Goal: Task Accomplishment & Management: Manage account settings

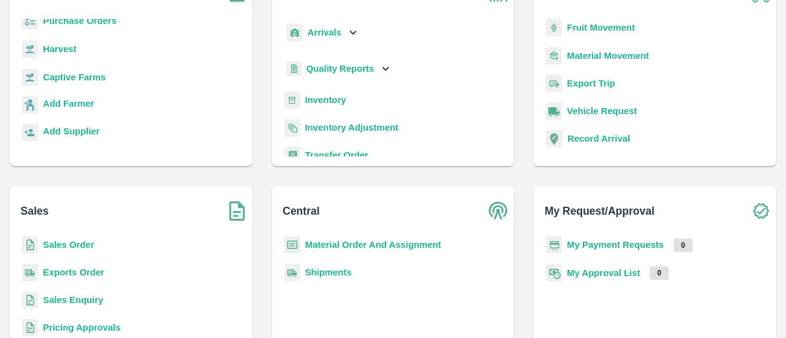
scroll to position [108, 0]
click at [63, 244] on b "Sales Order" at bounding box center [68, 244] width 51 height 10
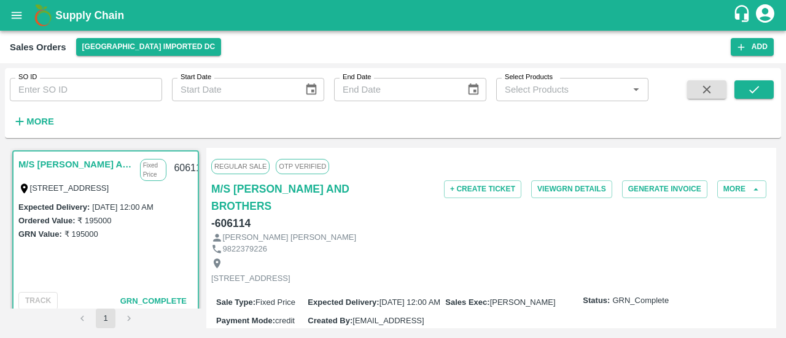
click at [109, 83] on input "SO ID" at bounding box center [86, 89] width 152 height 23
click at [746, 94] on button "submit" at bounding box center [753, 89] width 39 height 18
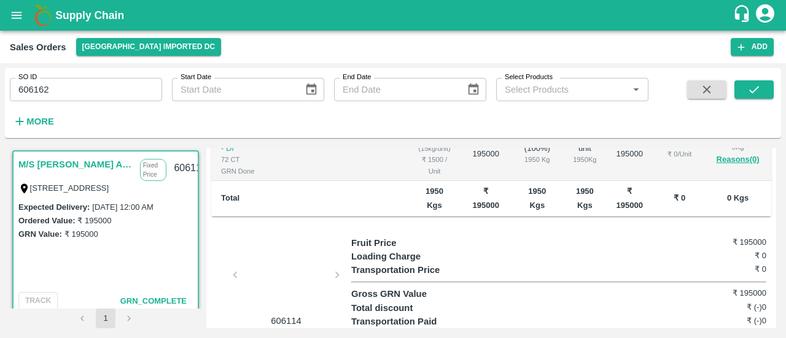
scroll to position [313, 0]
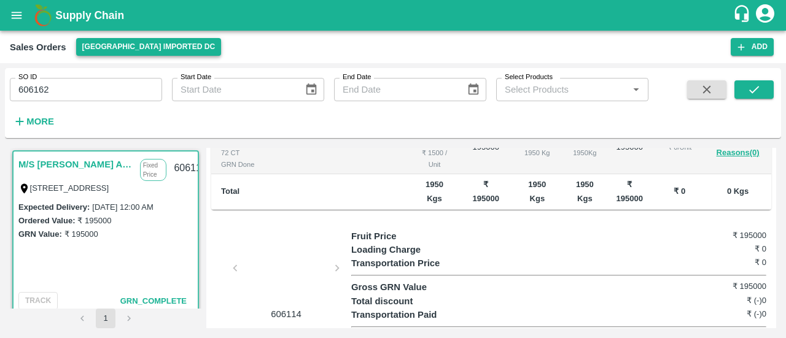
click at [150, 46] on button "[GEOGRAPHIC_DATA] Imported DC" at bounding box center [149, 47] width 146 height 18
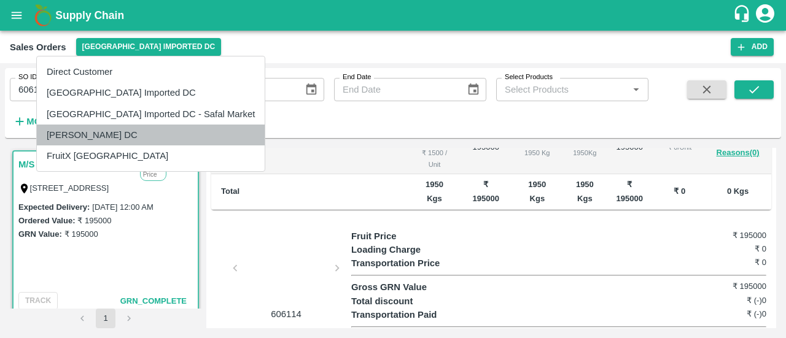
click at [166, 136] on li "[PERSON_NAME] DC" at bounding box center [151, 135] width 228 height 21
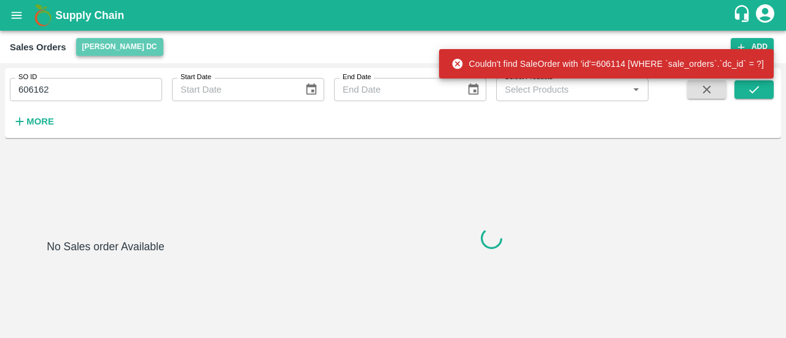
click at [145, 51] on button "[PERSON_NAME] DC" at bounding box center [119, 47] width 87 height 18
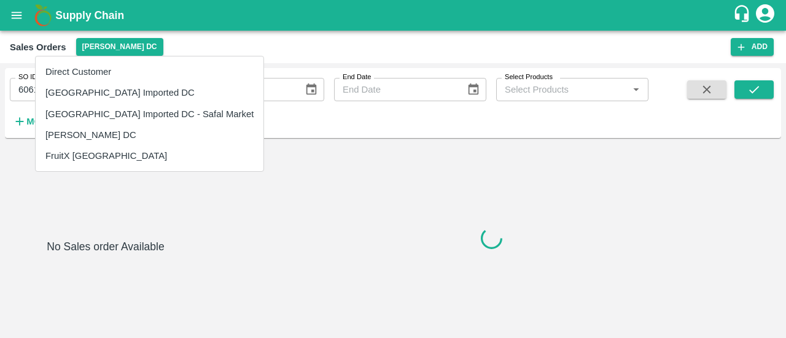
click at [281, 34] on div at bounding box center [393, 169] width 786 height 338
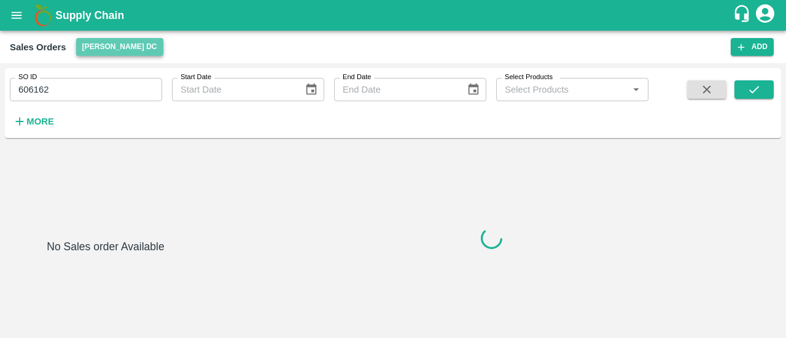
click at [118, 50] on button "[PERSON_NAME] DC" at bounding box center [119, 47] width 87 height 18
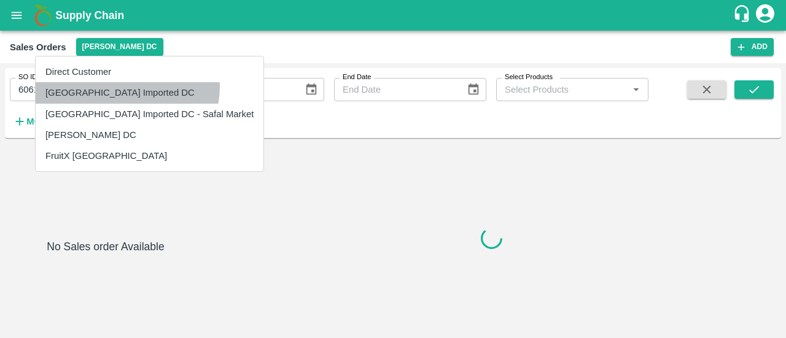
click at [126, 87] on li "[GEOGRAPHIC_DATA] Imported DC" at bounding box center [150, 92] width 228 height 21
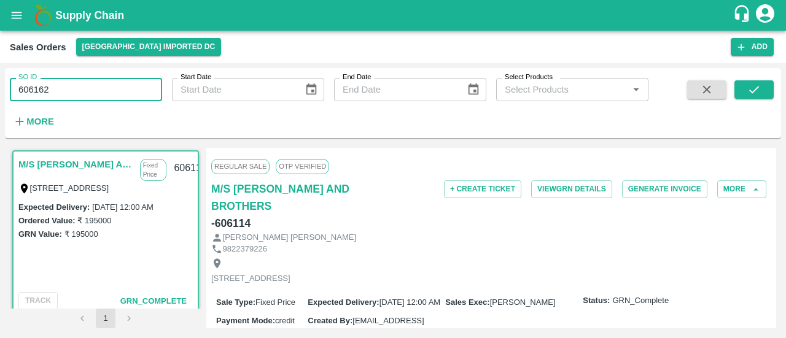
click at [111, 95] on input "606162" at bounding box center [86, 89] width 152 height 23
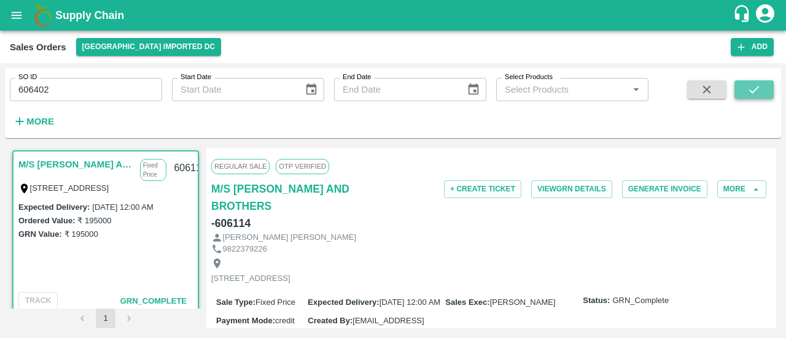
click at [758, 88] on icon "submit" at bounding box center [754, 89] width 10 height 7
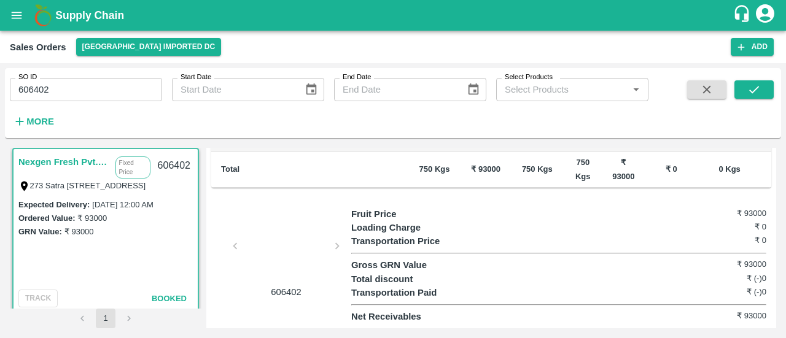
scroll to position [311, 0]
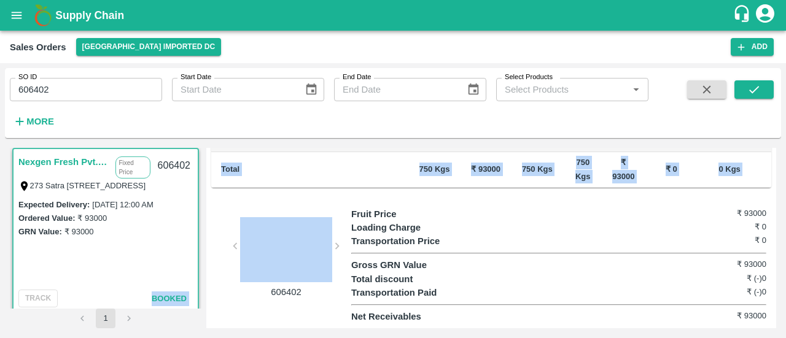
drag, startPoint x: 314, startPoint y: 273, endPoint x: 161, endPoint y: 257, distance: 153.1
click at [161, 257] on div "Nexgen Fresh Pvt. Ltd. Fixed Price 273 [STREET_ADDRESS] Expected Delivery : [DA…" at bounding box center [393, 238] width 766 height 181
click at [311, 224] on div at bounding box center [286, 249] width 92 height 65
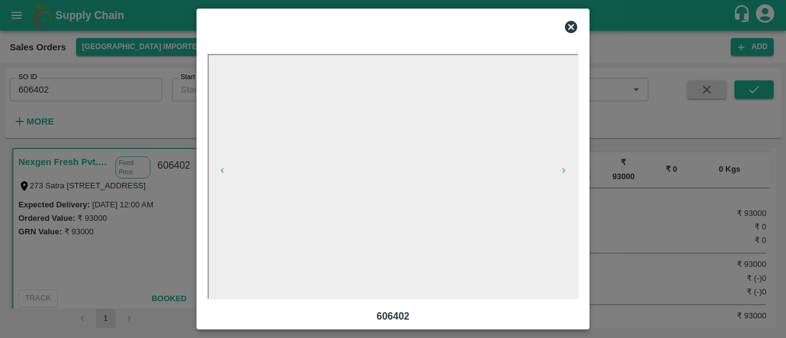
click at [572, 27] on icon at bounding box center [571, 27] width 12 height 12
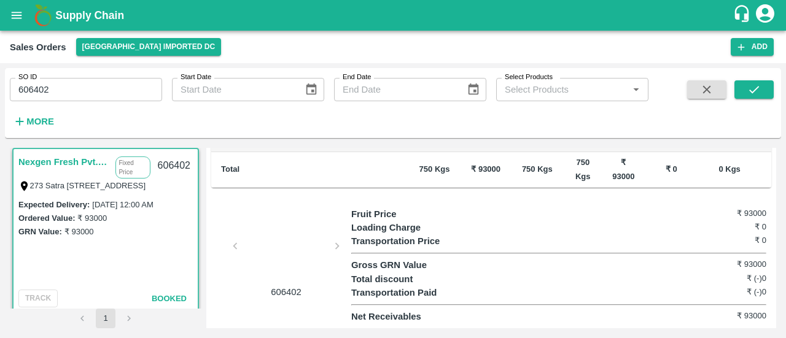
scroll to position [0, 0]
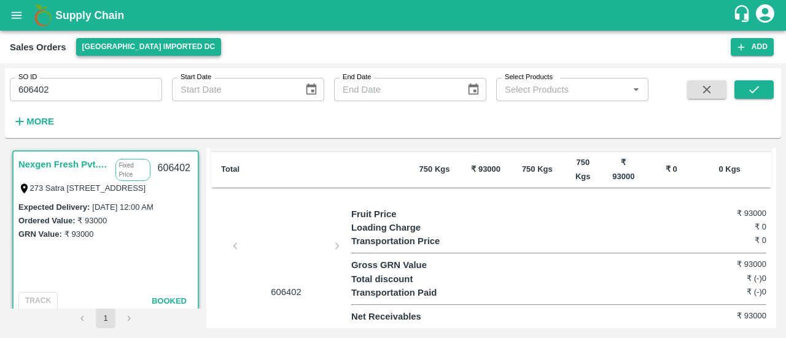
click at [161, 41] on button "[GEOGRAPHIC_DATA] Imported DC" at bounding box center [149, 47] width 146 height 18
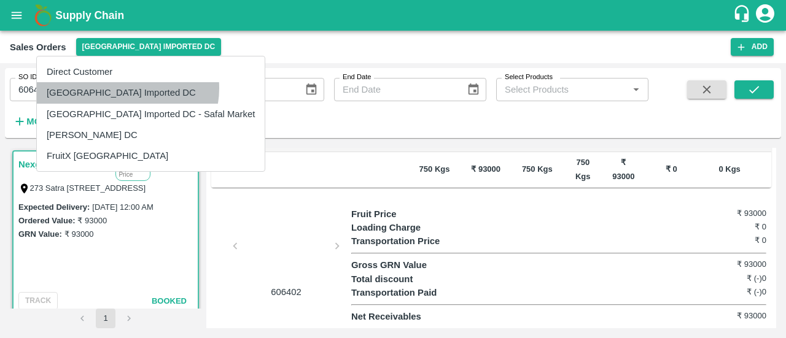
click at [127, 88] on li "[GEOGRAPHIC_DATA] Imported DC" at bounding box center [151, 92] width 228 height 21
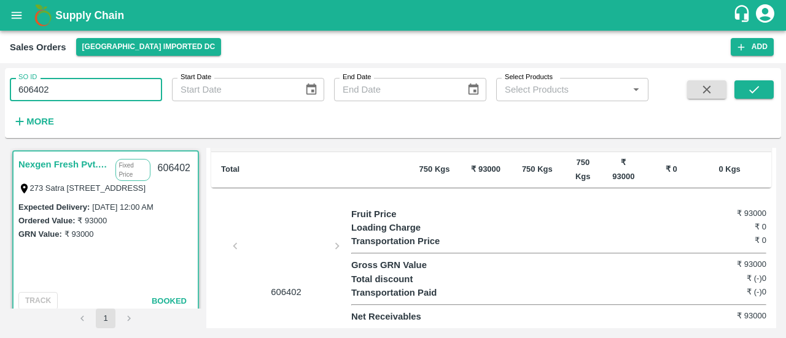
click at [122, 85] on input "606402" at bounding box center [86, 89] width 152 height 23
type input "]"
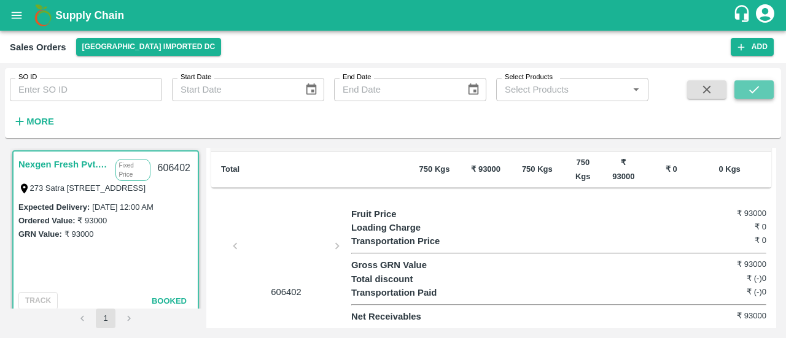
click at [761, 87] on button "submit" at bounding box center [753, 89] width 39 height 18
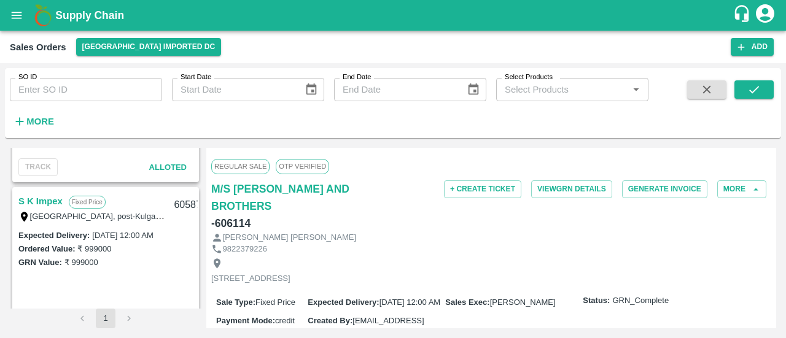
scroll to position [303, 0]
click at [51, 196] on link "S K Impex" at bounding box center [40, 203] width 44 height 16
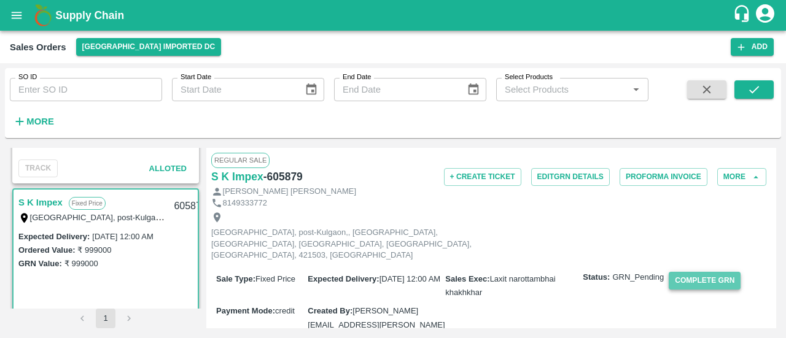
click at [704, 272] on button "Complete GRN" at bounding box center [705, 281] width 72 height 18
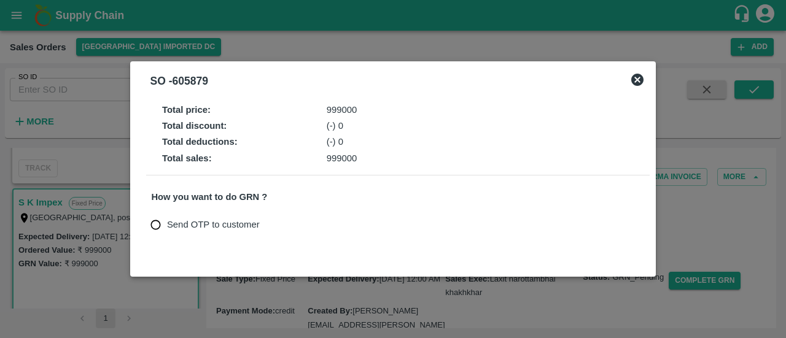
click at [209, 222] on span "Send OTP to customer" at bounding box center [213, 225] width 93 height 14
click at [167, 222] on input "Send OTP to customer" at bounding box center [155, 225] width 23 height 23
radio input "true"
click at [287, 216] on div "Send OTP to customer Send OTP" at bounding box center [397, 225] width 493 height 23
click at [308, 231] on button "Send OTP" at bounding box center [295, 225] width 50 height 18
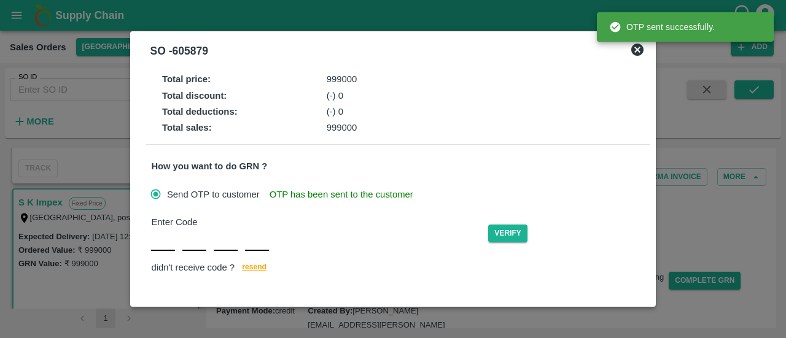
click at [642, 49] on icon at bounding box center [637, 50] width 12 height 12
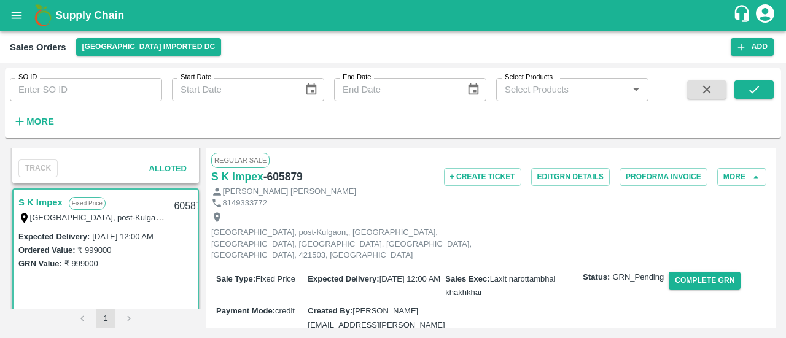
click at [405, 198] on div "8149333772" at bounding box center [491, 204] width 560 height 12
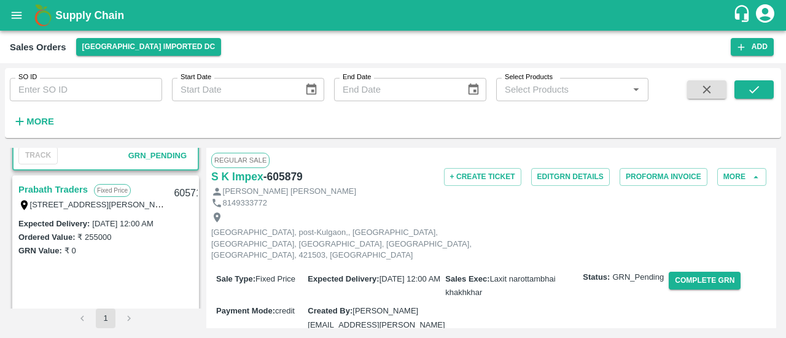
scroll to position [483, 0]
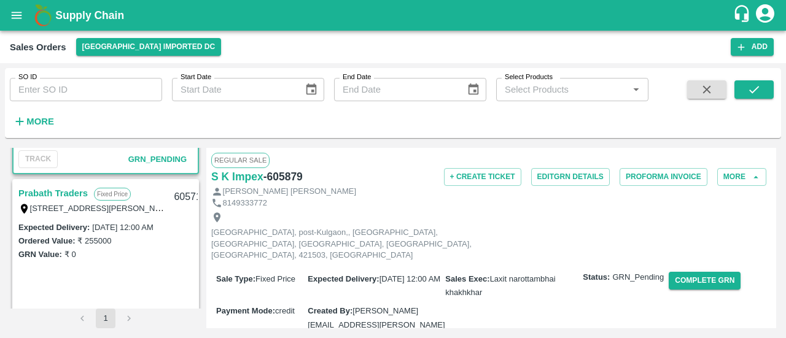
click at [82, 191] on link "Prabath Traders" at bounding box center [52, 193] width 69 height 16
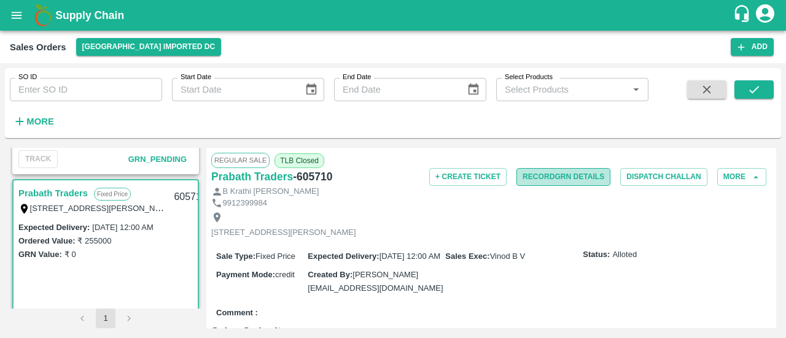
click at [535, 172] on button "Record GRN Details" at bounding box center [563, 177] width 94 height 18
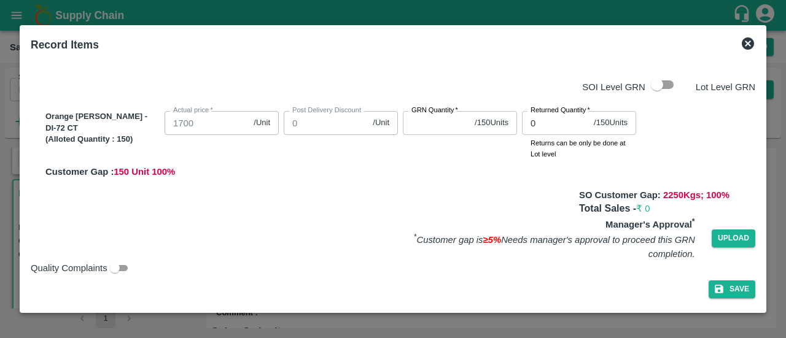
click at [743, 41] on icon at bounding box center [748, 43] width 12 height 12
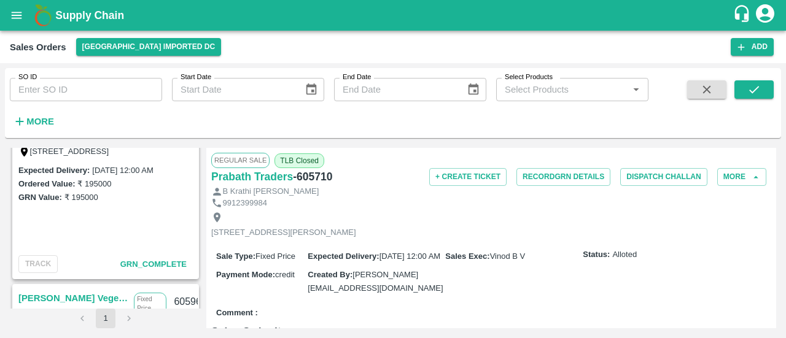
scroll to position [36, 0]
click at [177, 197] on div "GRN Value: ₹ 195000" at bounding box center [105, 198] width 174 height 14
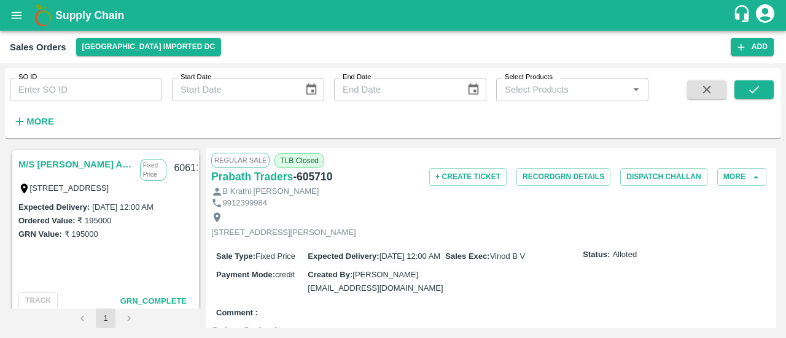
click at [90, 160] on link "M/S [PERSON_NAME] AND BROTHERS" at bounding box center [75, 165] width 115 height 16
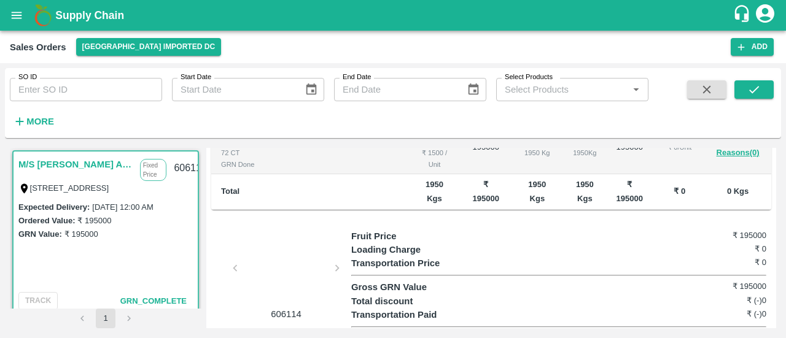
scroll to position [340, 0]
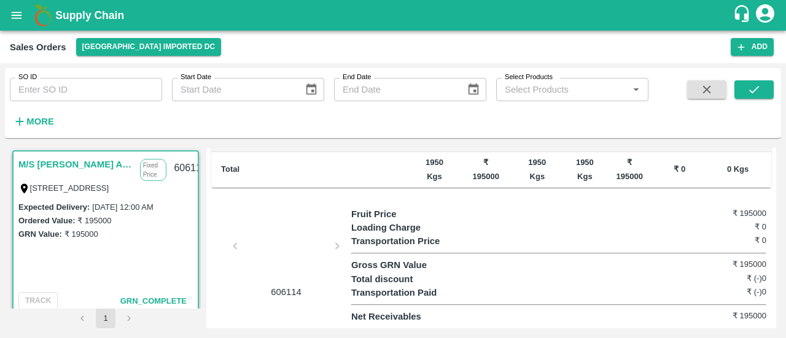
click at [270, 247] on div at bounding box center [286, 249] width 92 height 65
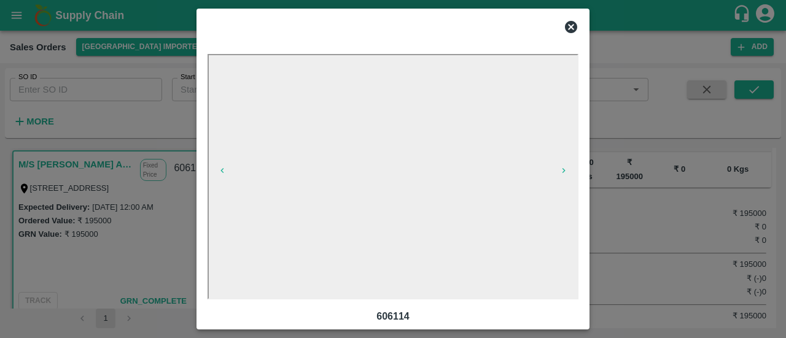
click at [569, 18] on div at bounding box center [393, 27] width 381 height 25
click at [571, 24] on icon at bounding box center [571, 27] width 12 height 12
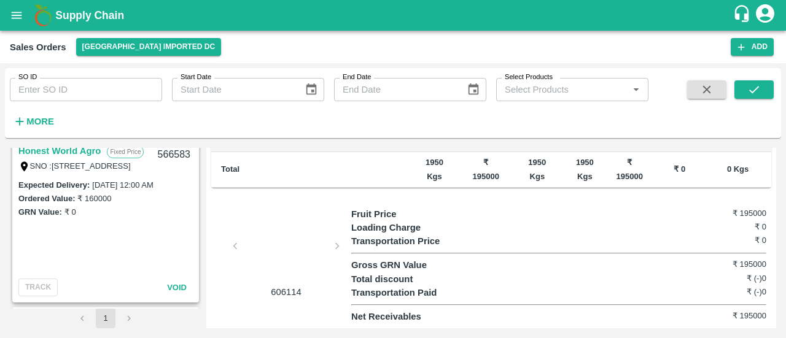
scroll to position [976, 0]
